Goal: Information Seeking & Learning: Learn about a topic

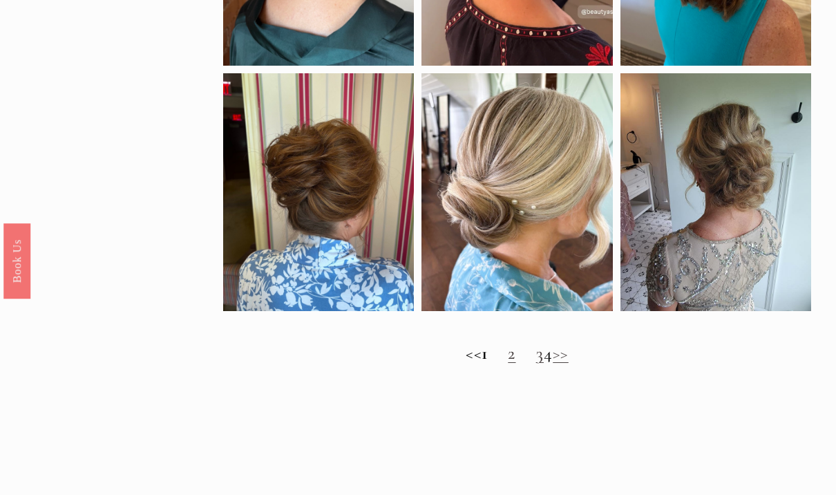
scroll to position [869, 0]
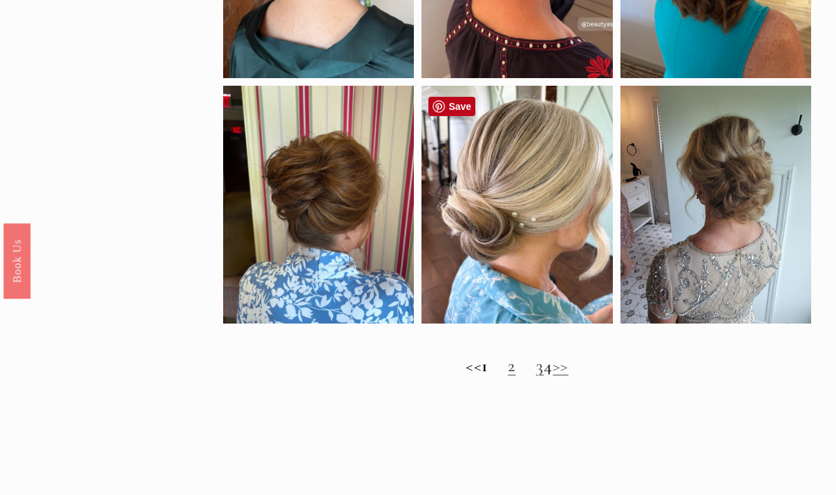
click at [577, 234] on div at bounding box center [516, 205] width 191 height 238
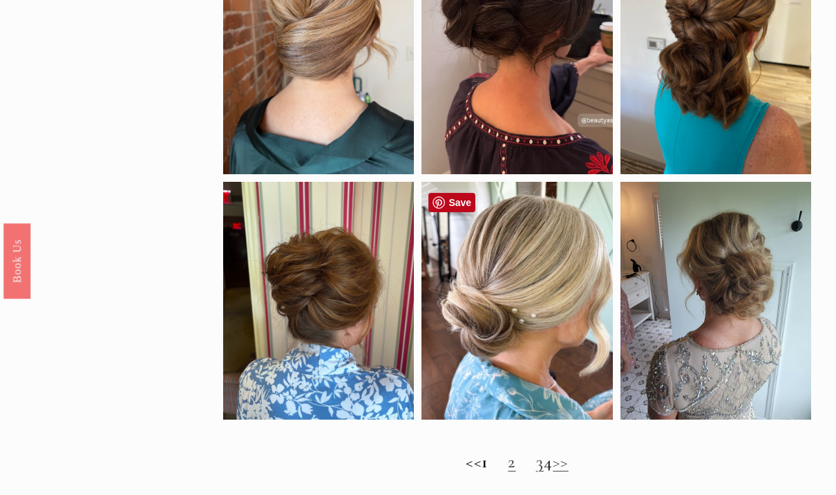
scroll to position [772, 0]
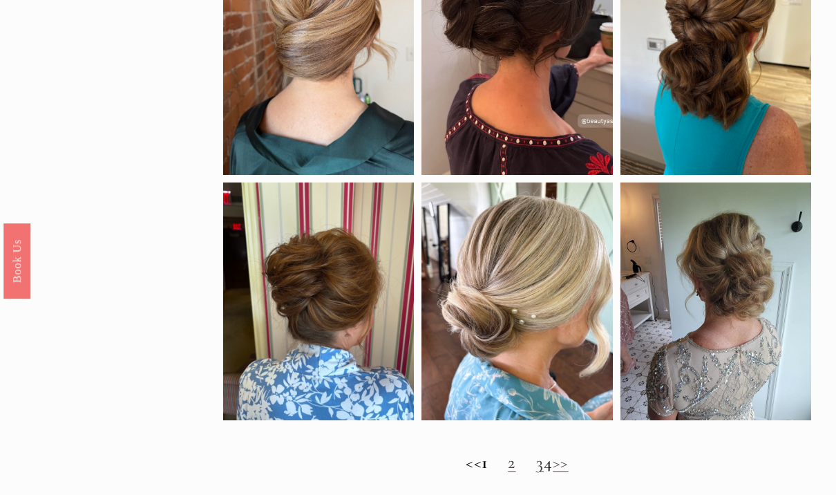
click at [508, 471] on link "2" at bounding box center [512, 461] width 8 height 21
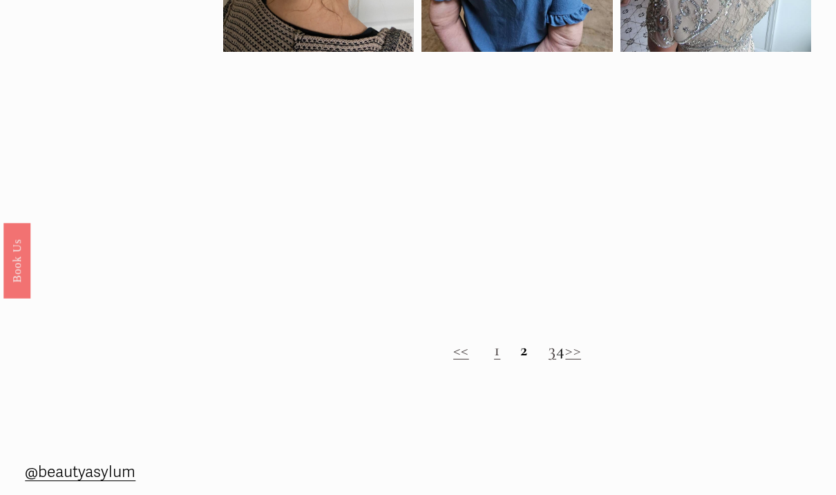
scroll to position [865, 0]
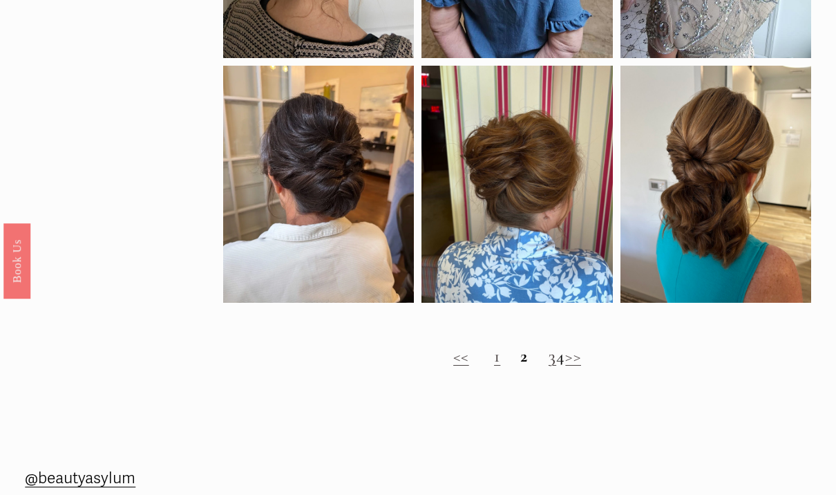
click at [549, 356] on link "3" at bounding box center [553, 355] width 8 height 21
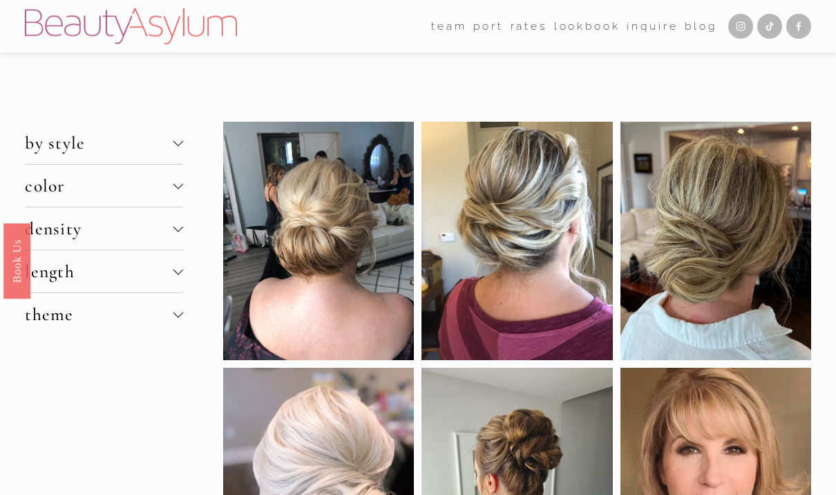
click at [632, 337] on div at bounding box center [715, 241] width 191 height 238
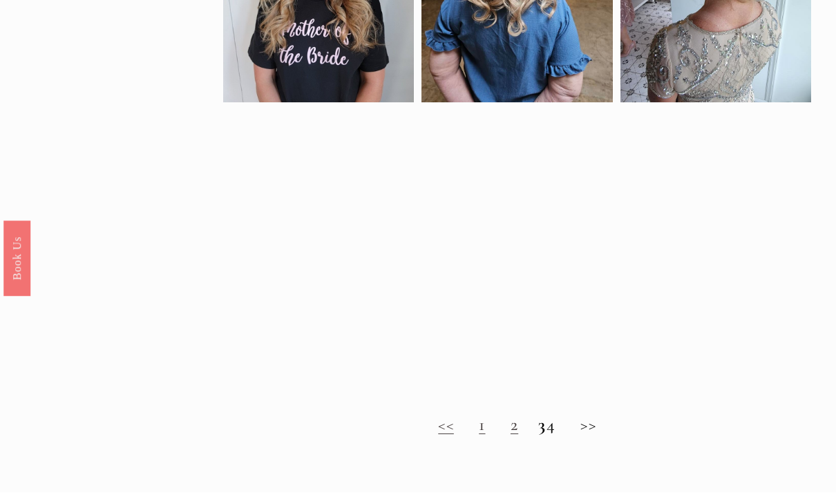
scroll to position [772, 0]
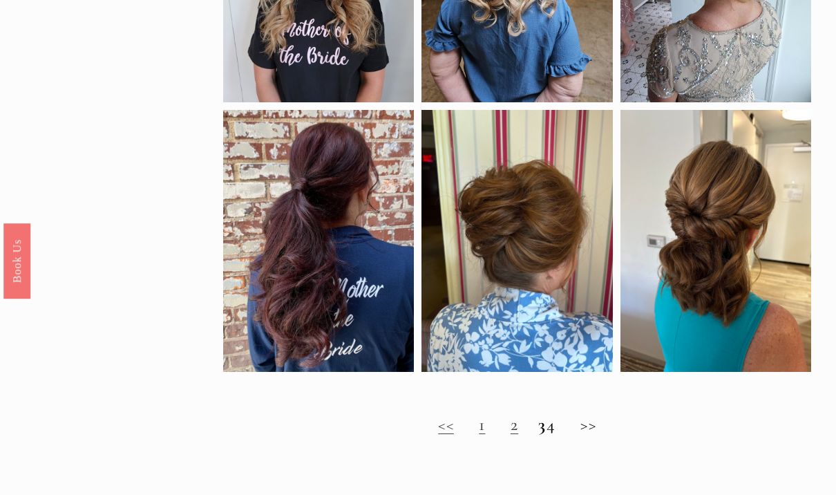
click at [571, 430] on h2 "<< 1 2 3 4 >>" at bounding box center [516, 424] width 587 height 21
click at [559, 435] on h2 "<< 1 2 3 4 >>" at bounding box center [516, 424] width 587 height 21
click at [567, 435] on h2 "<< 1 2 3 4 >>" at bounding box center [516, 424] width 587 height 21
click at [562, 433] on h2 "<< 1 2 3 4 >>" at bounding box center [516, 424] width 587 height 21
click at [569, 435] on h2 "<< 1 2 3 4 >>" at bounding box center [516, 424] width 587 height 21
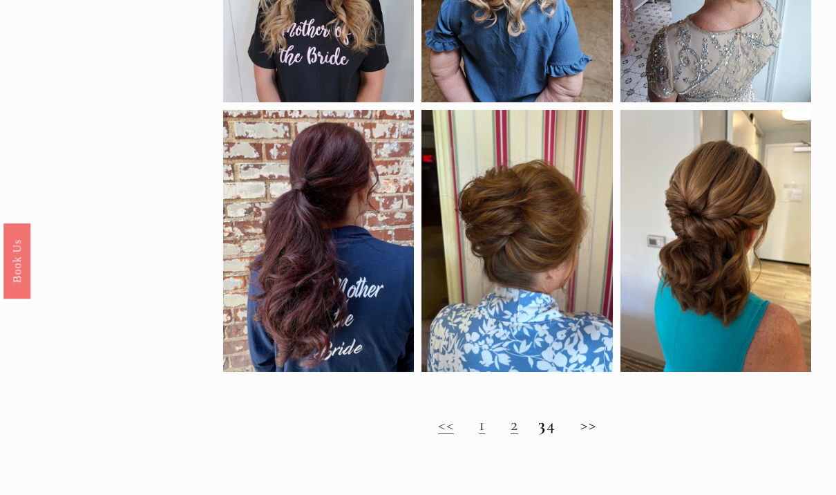
scroll to position [759, 0]
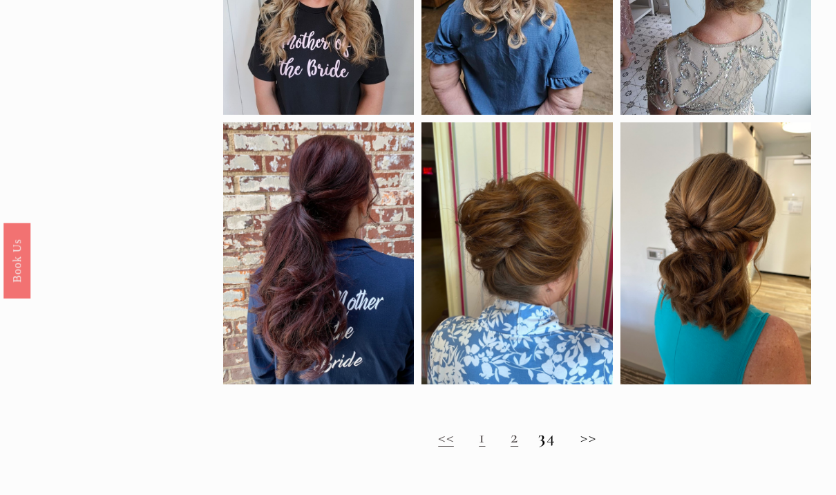
click at [566, 448] on h2 "<< 1 2 3 4 >>" at bounding box center [516, 437] width 587 height 21
click at [563, 441] on h2 "<< 1 2 3 4 >>" at bounding box center [516, 437] width 587 height 21
click at [479, 436] on link "1" at bounding box center [482, 436] width 6 height 21
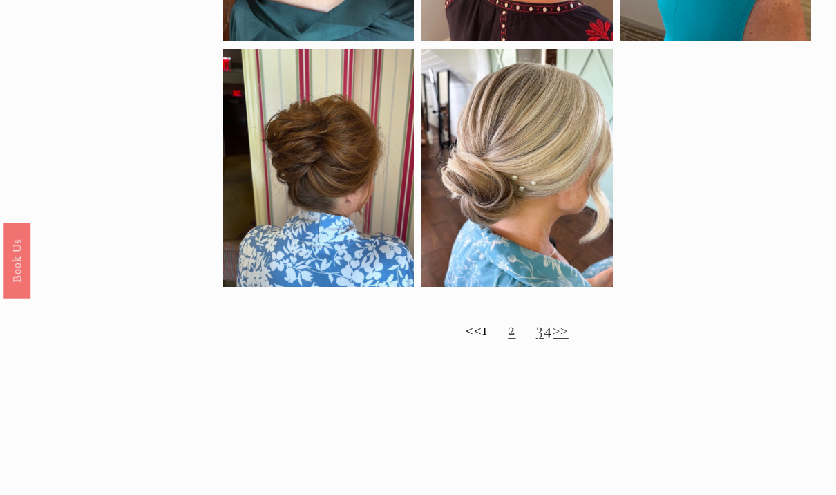
scroll to position [900, 0]
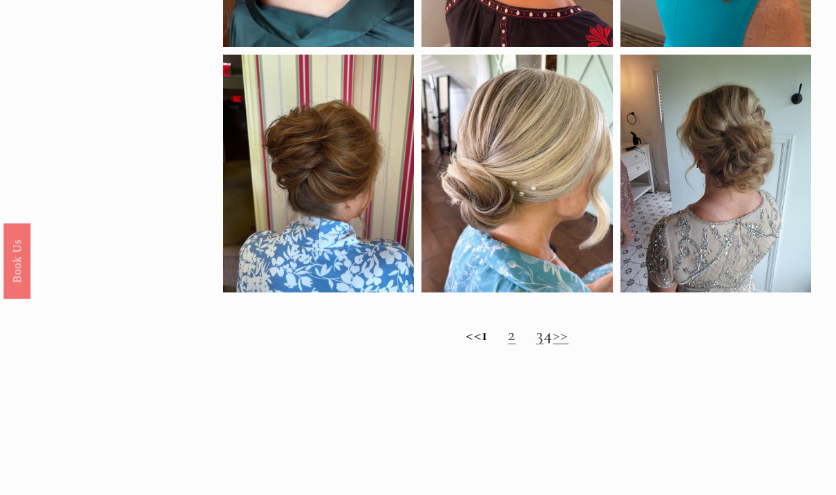
click at [508, 345] on link "2" at bounding box center [512, 333] width 8 height 21
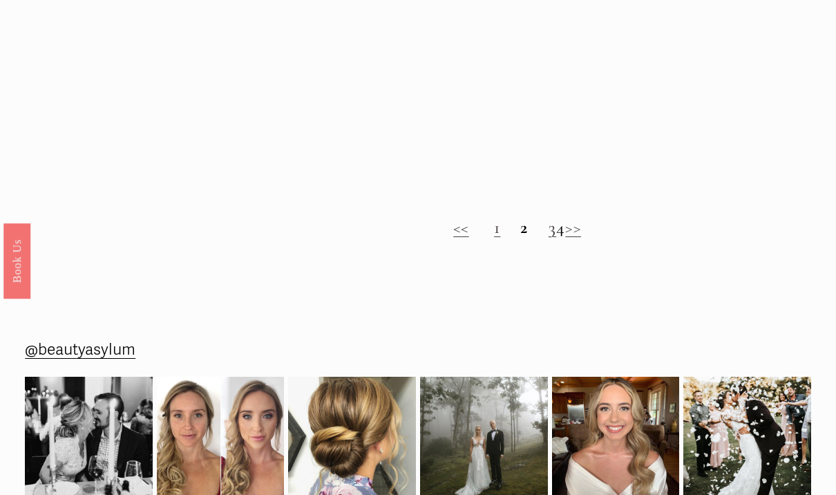
scroll to position [991, 0]
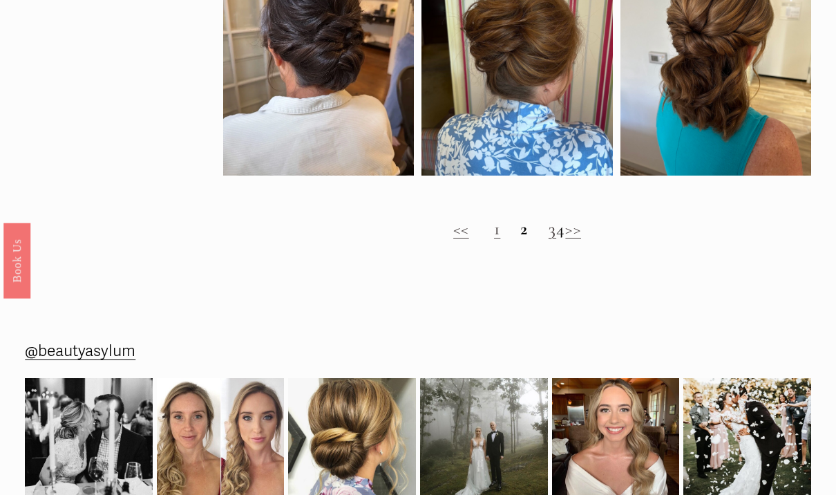
click at [581, 231] on link ">>" at bounding box center [573, 228] width 16 height 21
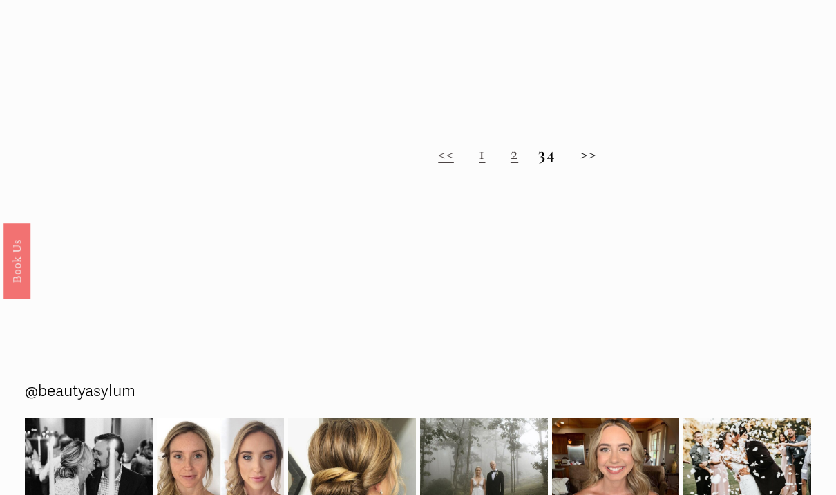
scroll to position [1022, 0]
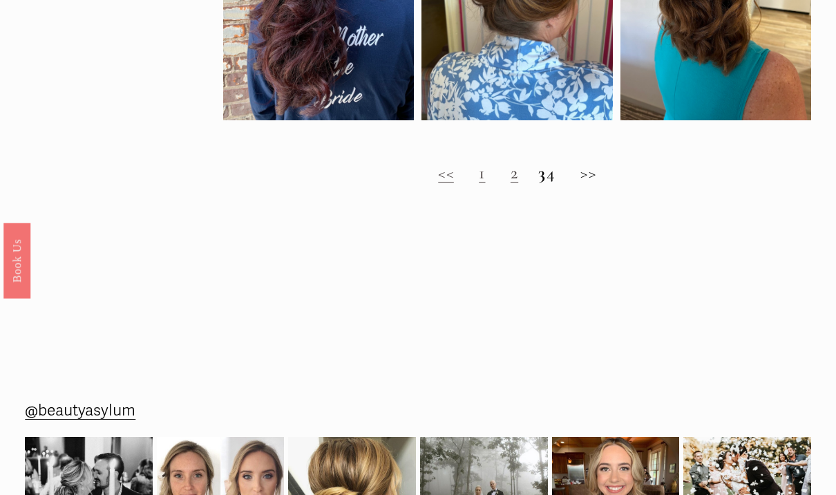
click at [596, 178] on h2 "<< 1 2 3 4 >>" at bounding box center [516, 173] width 587 height 21
click at [597, 182] on h2 "<< 1 2 3 4 >>" at bounding box center [516, 173] width 587 height 21
click at [560, 181] on h2 "<< 1 2 3 4 >>" at bounding box center [516, 173] width 587 height 21
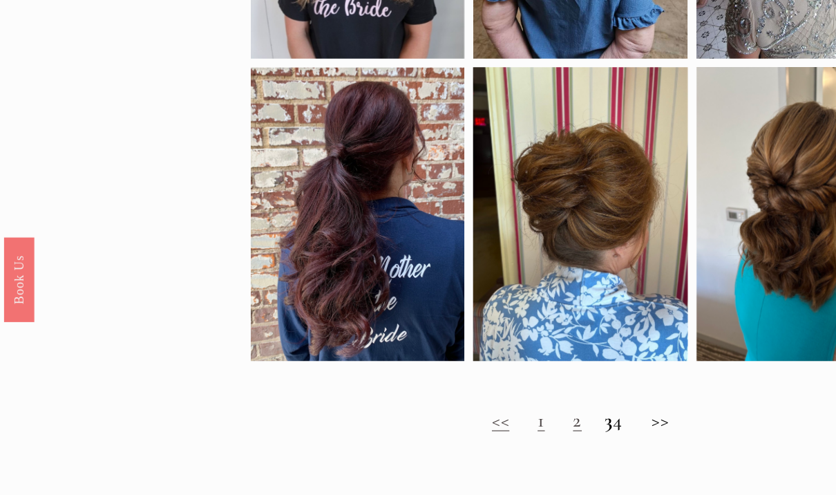
scroll to position [811, 0]
